Goal: Task Accomplishment & Management: Manage account settings

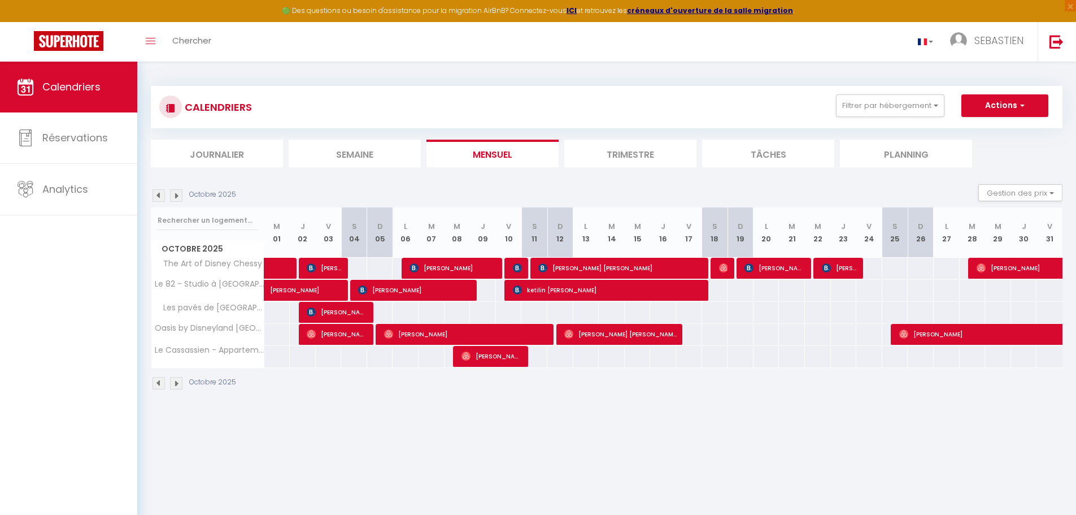
click at [160, 198] on img at bounding box center [159, 195] width 12 height 12
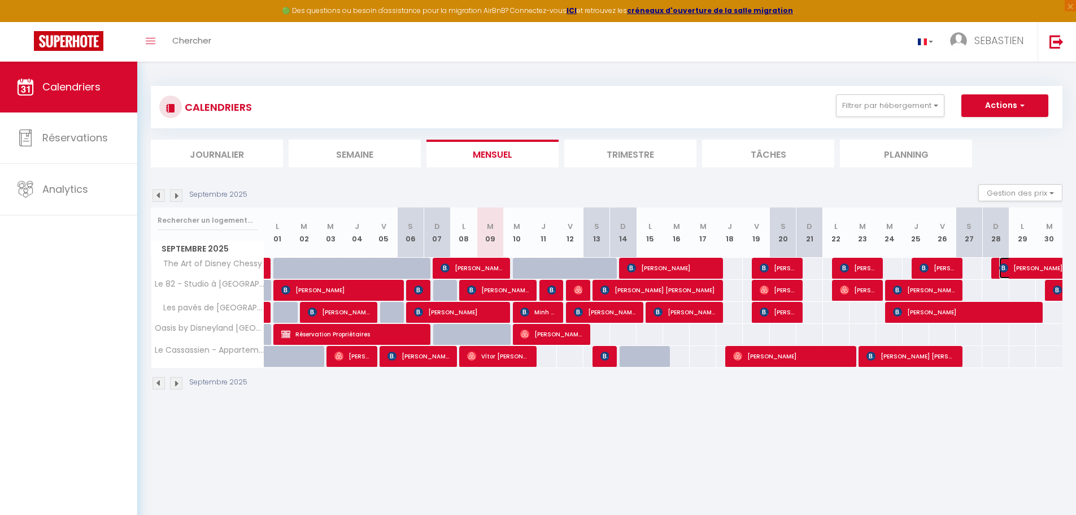
click at [1011, 263] on span "[PERSON_NAME]" at bounding box center [1051, 267] width 104 height 21
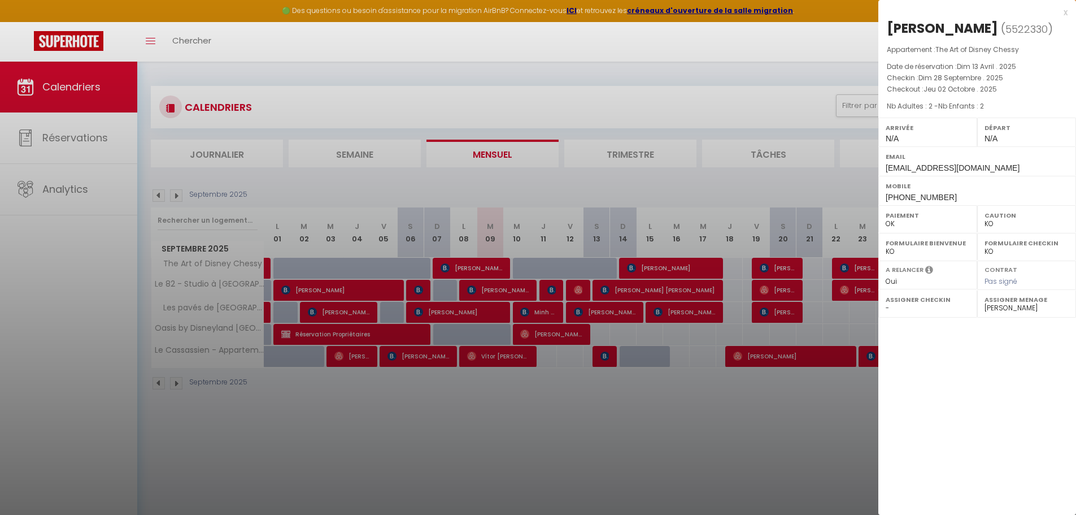
click at [675, 100] on div at bounding box center [538, 257] width 1076 height 515
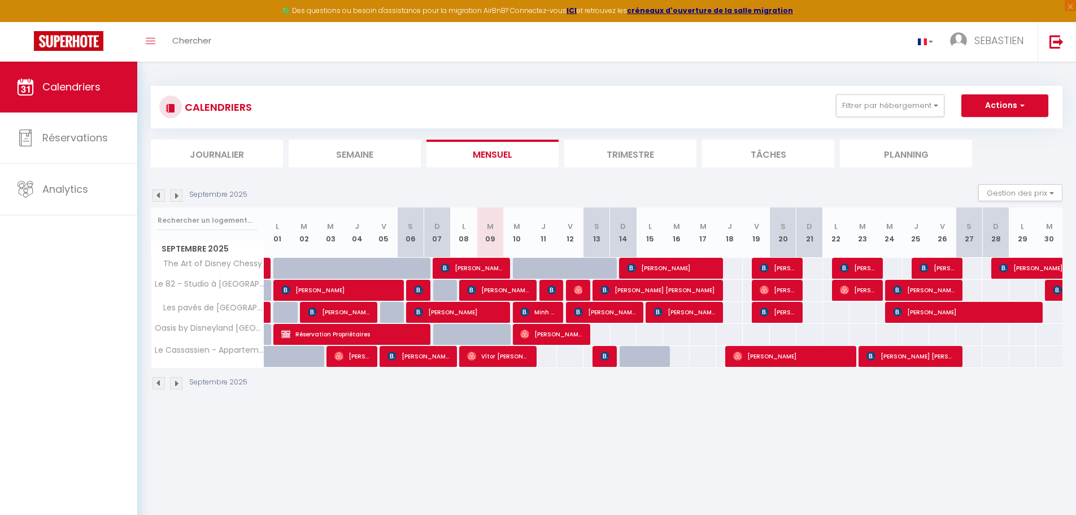
click at [179, 195] on img at bounding box center [176, 195] width 12 height 12
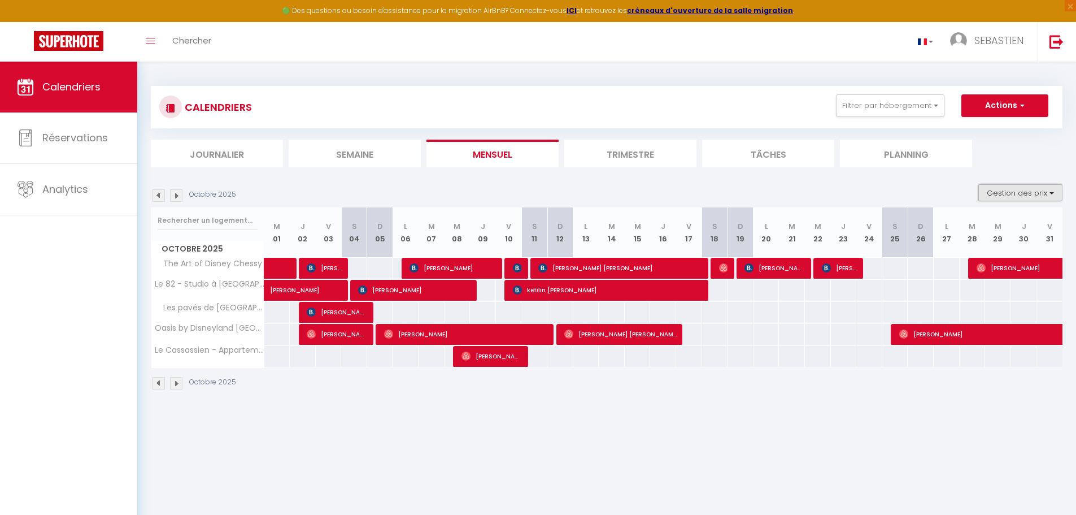
click at [1050, 194] on button "Gestion des prix" at bounding box center [1020, 192] width 84 height 17
click at [971, 247] on input "Règles" at bounding box center [1011, 247] width 102 height 11
checkbox input "true"
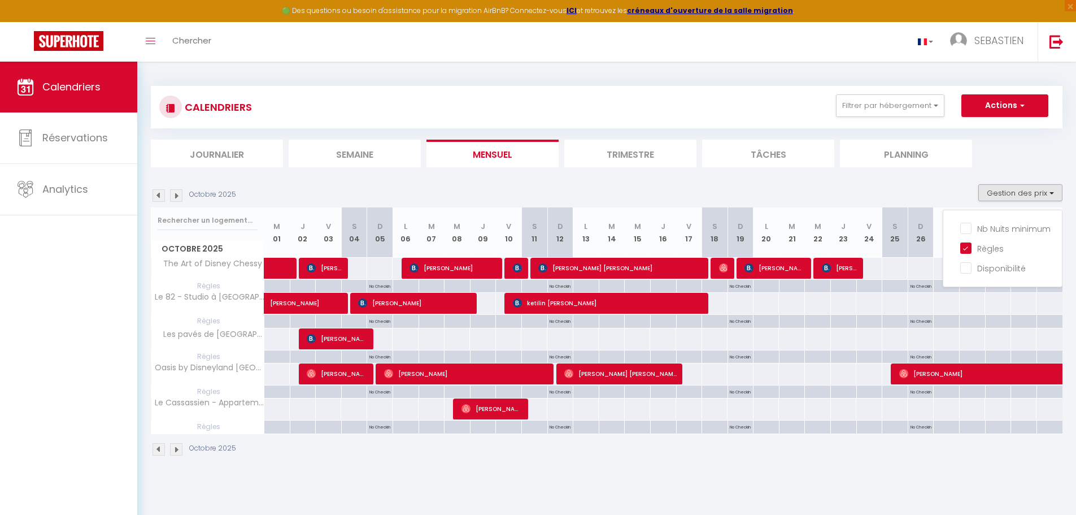
click at [897, 189] on div "Octobre 2025 Gestion des prix Nb Nuits minimum Règles Disponibilité" at bounding box center [607, 195] width 912 height 23
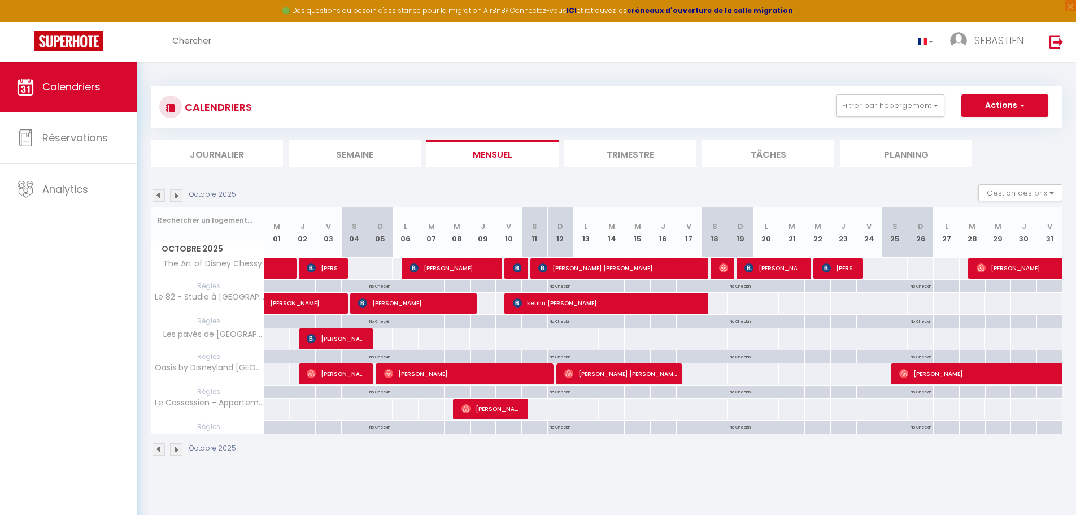
click at [161, 195] on img at bounding box center [159, 195] width 12 height 12
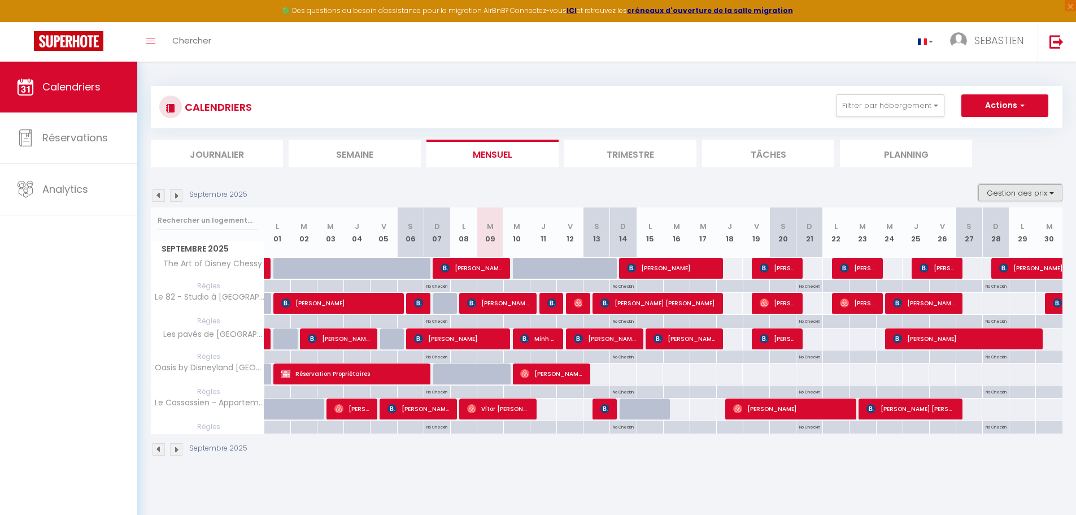
click at [1054, 194] on button "Gestion des prix" at bounding box center [1020, 192] width 84 height 17
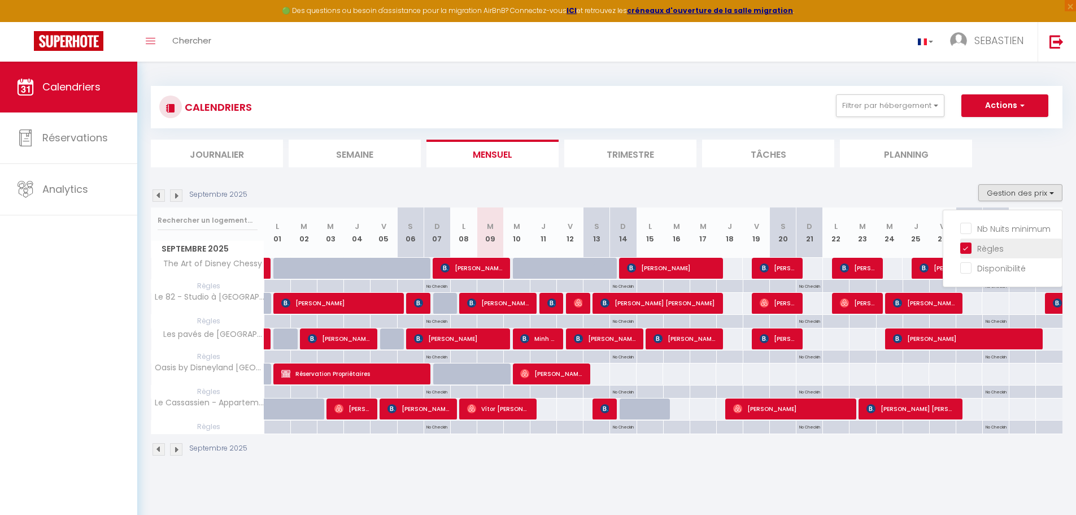
click at [987, 248] on input "Règles" at bounding box center [1011, 247] width 102 height 11
checkbox input "false"
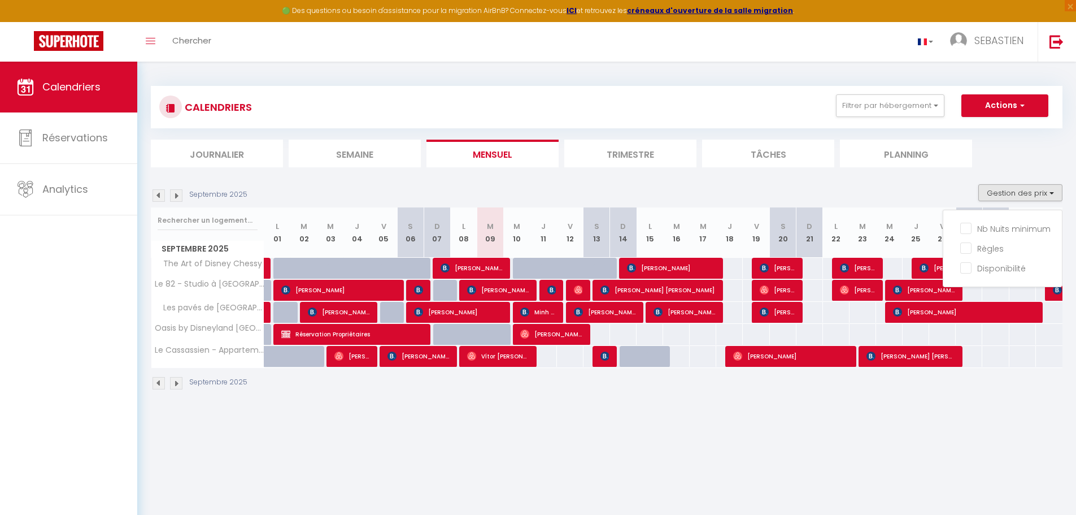
click at [817, 198] on div "Septembre 2025 Gestion des prix Nb Nuits minimum Règles Disponibilité" at bounding box center [607, 195] width 912 height 23
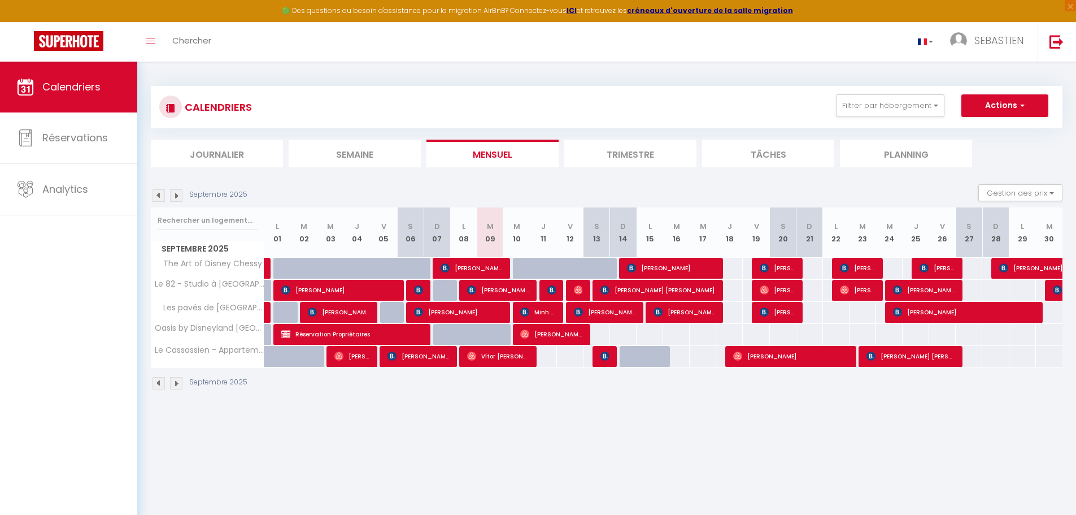
click at [174, 198] on img at bounding box center [176, 195] width 12 height 12
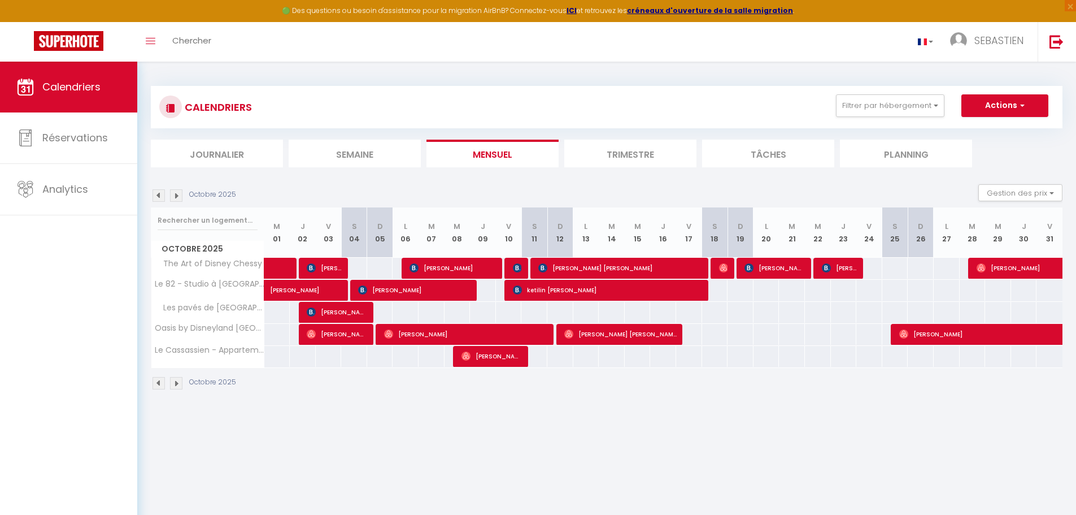
click at [158, 195] on img at bounding box center [159, 195] width 12 height 12
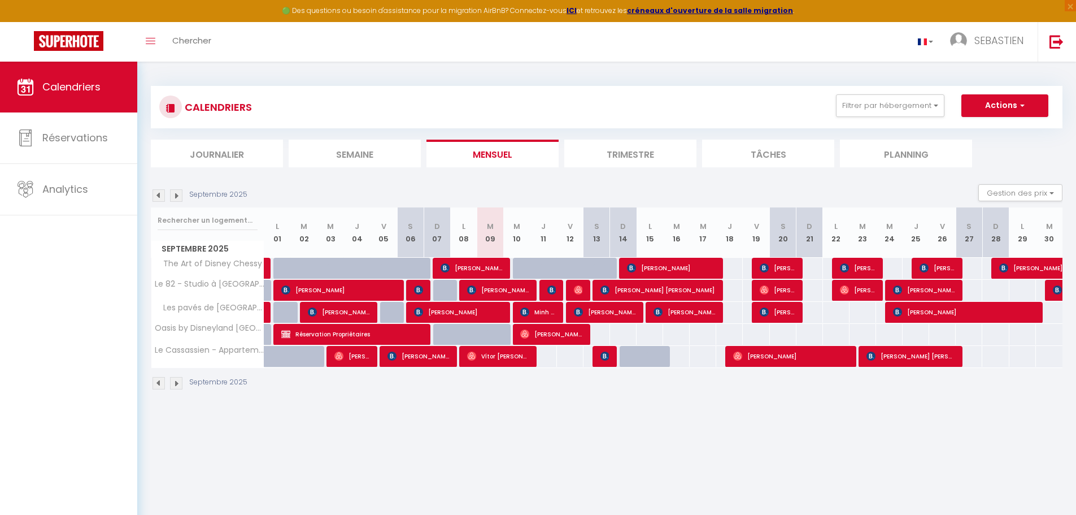
click at [177, 195] on img at bounding box center [176, 195] width 12 height 12
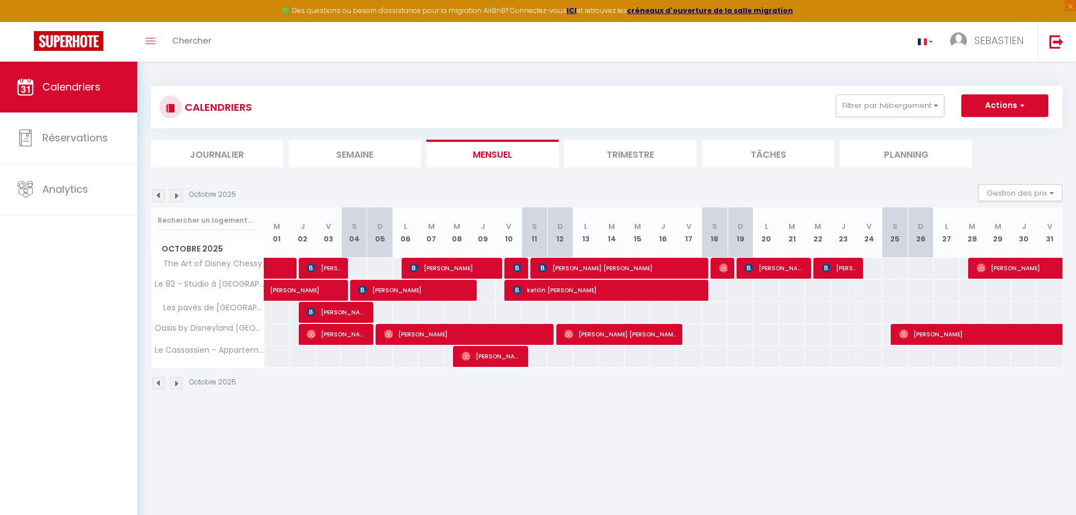
click at [154, 194] on img at bounding box center [159, 195] width 12 height 12
